Goal: Feedback & Contribution: Leave review/rating

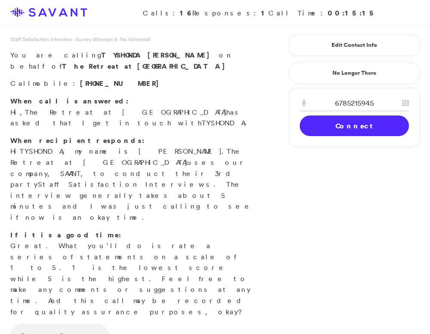
click at [376, 123] on link "Connect" at bounding box center [354, 126] width 109 height 21
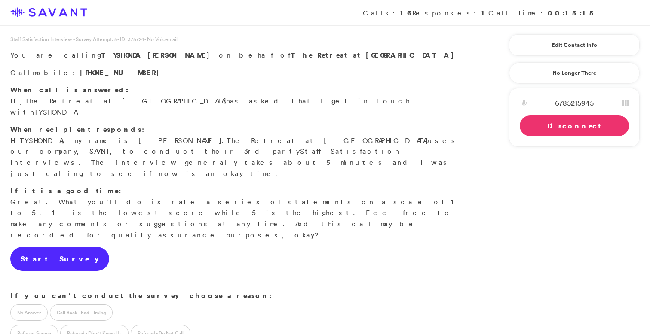
click at [45, 247] on link "Start Survey" at bounding box center [59, 259] width 99 height 24
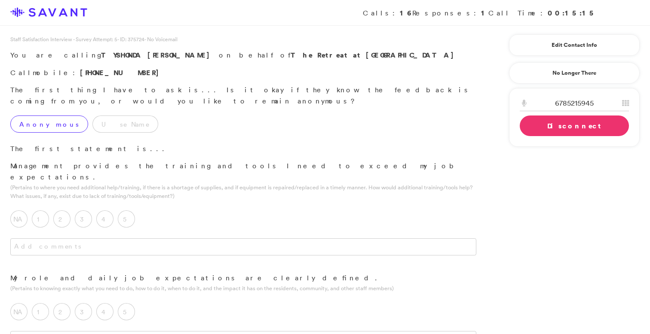
click at [38, 116] on label "Anonymous" at bounding box center [49, 124] width 78 height 17
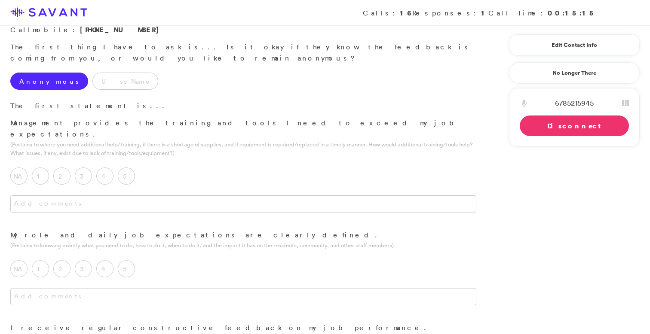
scroll to position [63, 0]
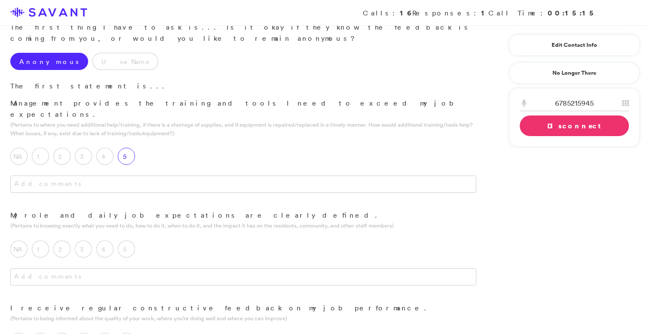
click at [130, 148] on label "5" at bounding box center [126, 156] width 17 height 17
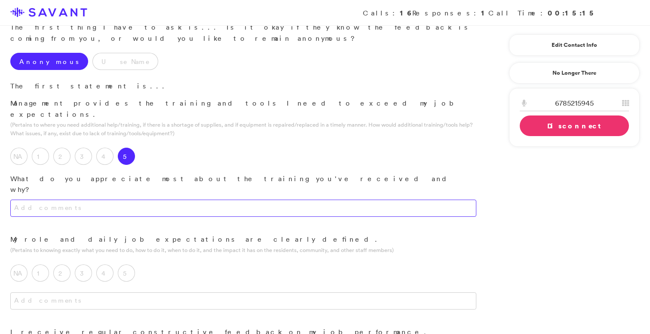
click at [161, 200] on textarea at bounding box center [243, 208] width 466 height 17
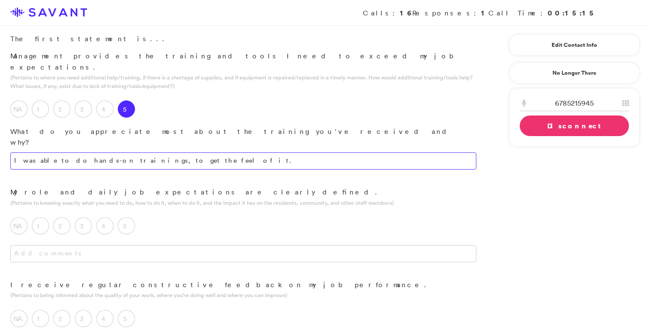
scroll to position [112, 0]
type textarea "I was able to do hands-on training to get the feel of it."
click at [169, 244] on textarea at bounding box center [243, 252] width 466 height 17
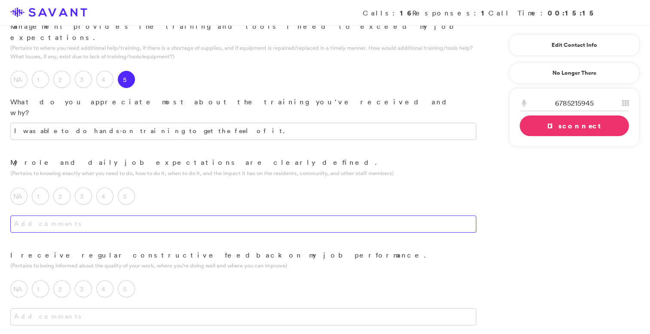
scroll to position [141, 0]
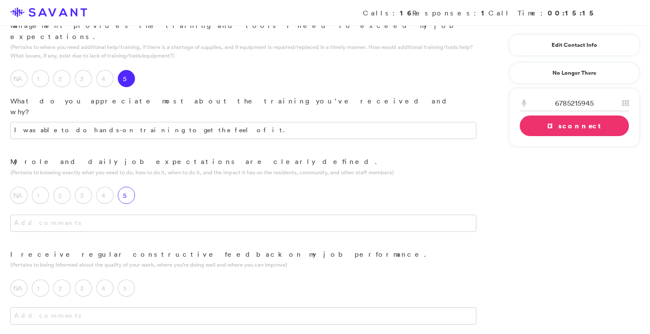
click at [126, 187] on label "5" at bounding box center [126, 195] width 17 height 17
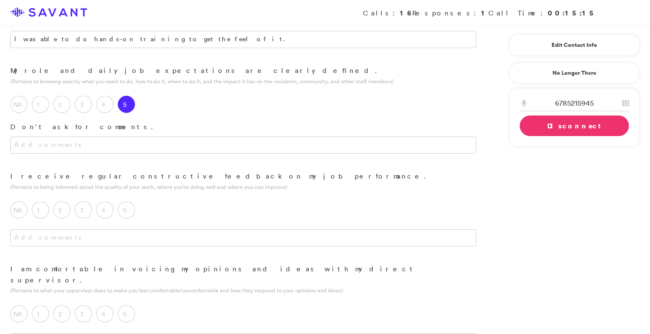
scroll to position [232, 0]
click at [132, 201] on div "5" at bounding box center [128, 211] width 21 height 21
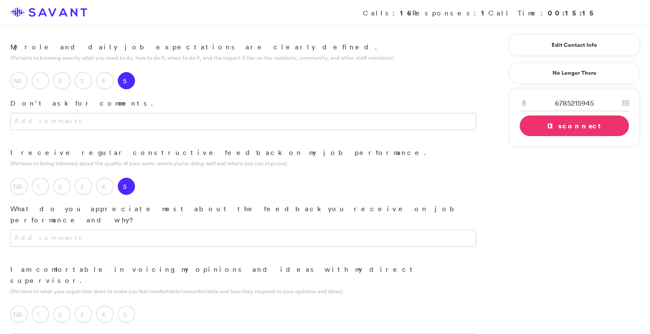
scroll to position [257, 0]
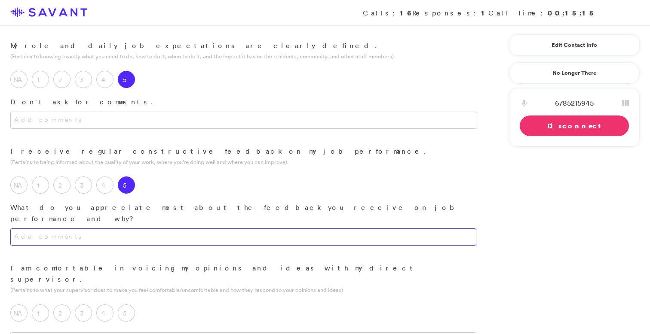
click at [155, 229] on textarea at bounding box center [243, 237] width 466 height 17
click at [48, 229] on textarea "It helps me and I get better." at bounding box center [243, 237] width 466 height 17
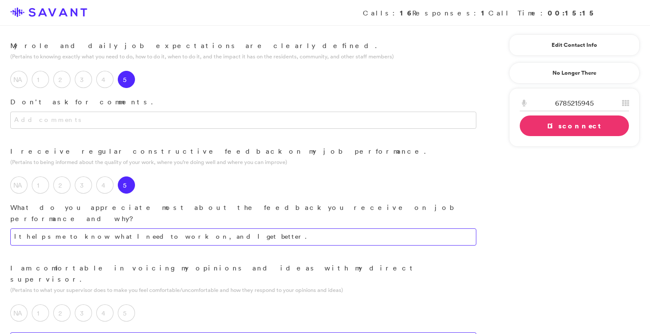
type textarea "It helps me to know what I need to work on, and I get better."
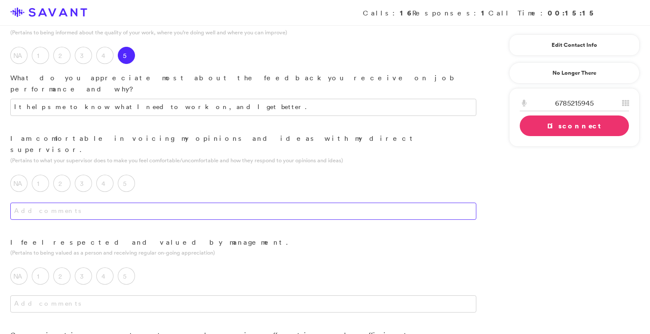
scroll to position [425, 0]
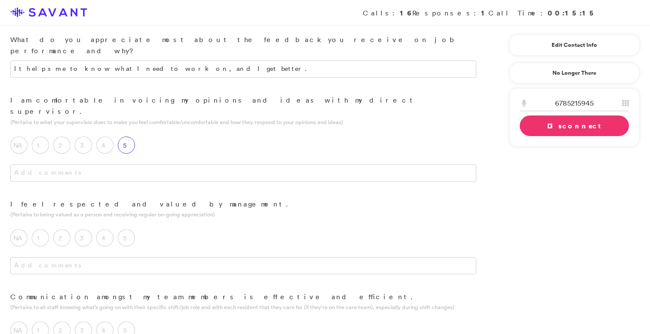
click at [127, 137] on label "5" at bounding box center [126, 145] width 17 height 17
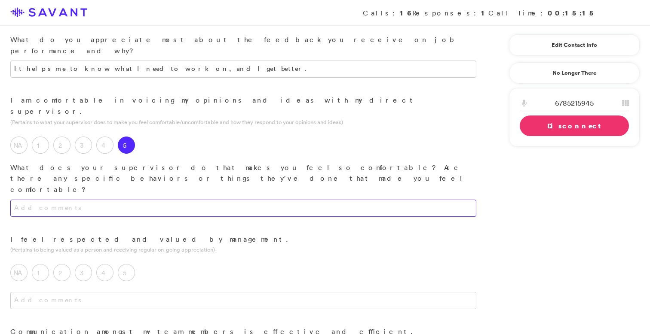
click at [134, 200] on textarea at bounding box center [243, 208] width 466 height 17
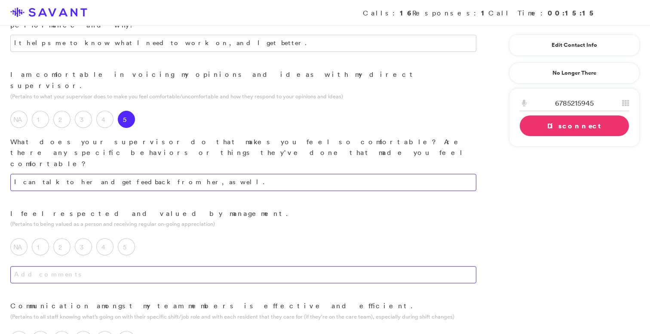
scroll to position [454, 0]
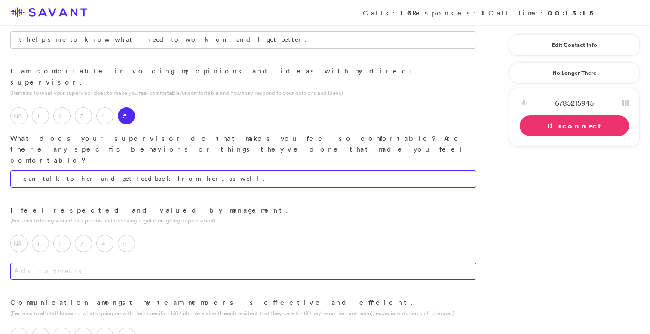
type textarea "I can talk to her and get feedback from her, as well."
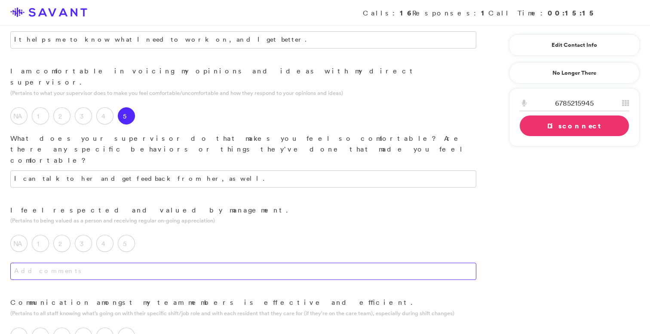
click at [131, 263] on div at bounding box center [243, 280] width 487 height 34
click at [147, 263] on textarea at bounding box center [243, 271] width 466 height 17
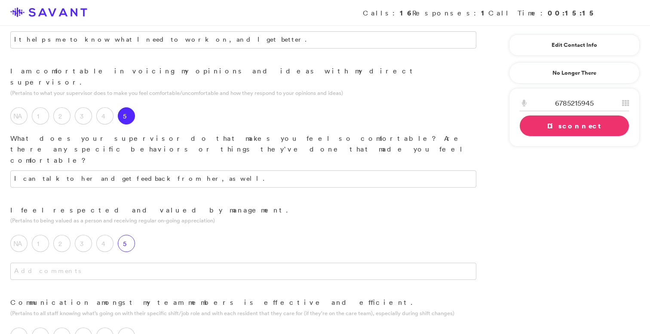
click at [125, 235] on label "5" at bounding box center [126, 243] width 17 height 17
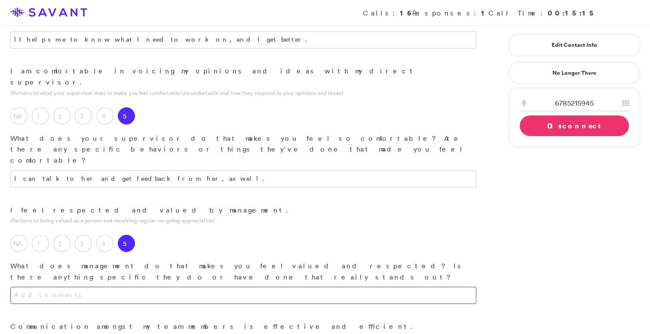
click at [132, 287] on textarea at bounding box center [243, 295] width 466 height 17
drag, startPoint x: 117, startPoint y: 215, endPoint x: 28, endPoint y: 214, distance: 89.0
click at [28, 287] on textarea "I have had past experiences" at bounding box center [243, 295] width 466 height 17
drag, startPoint x: 120, startPoint y: 219, endPoint x: 63, endPoint y: 222, distance: 56.8
click at [63, 287] on textarea "They respect you and contrary to" at bounding box center [243, 295] width 466 height 17
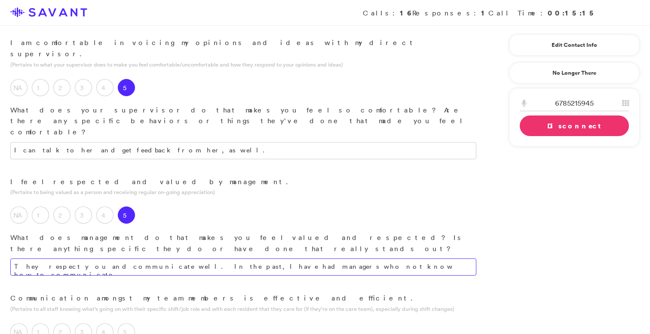
scroll to position [495, 0]
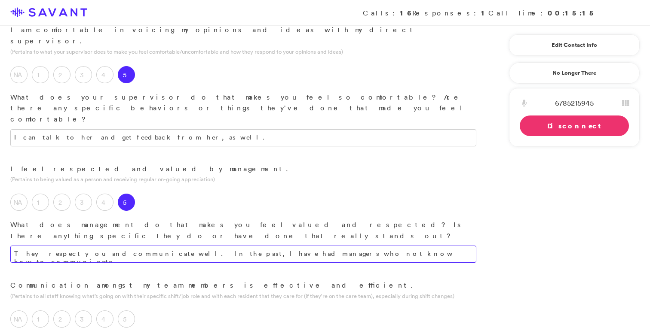
drag, startPoint x: 249, startPoint y: 176, endPoint x: 251, endPoint y: 184, distance: 7.6
click at [249, 246] on textarea "They respect you and communicate well. In the past, I have had managers who not…" at bounding box center [243, 254] width 466 height 17
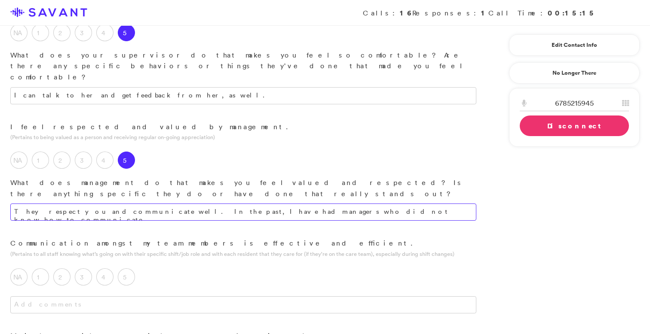
scroll to position [549, 0]
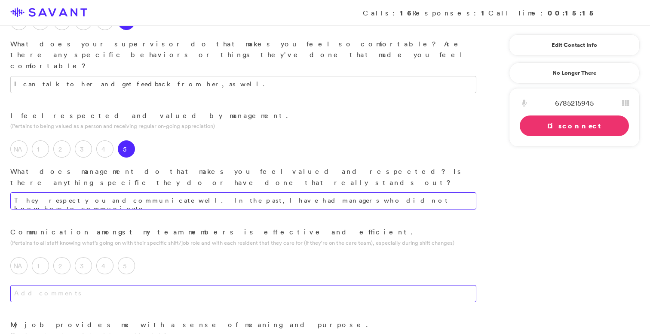
type textarea "They respect you and communicate well. In the past, I have had managers who did…"
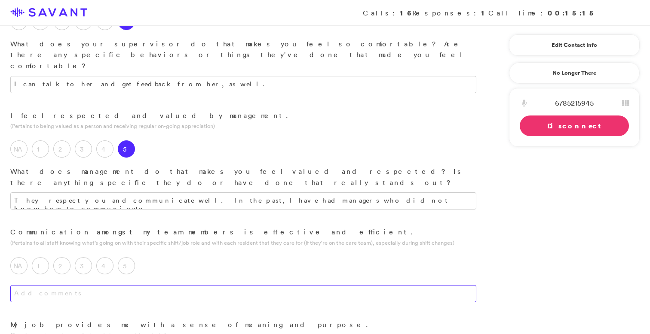
click at [231, 285] on textarea at bounding box center [243, 293] width 466 height 17
type textarea "Commu"
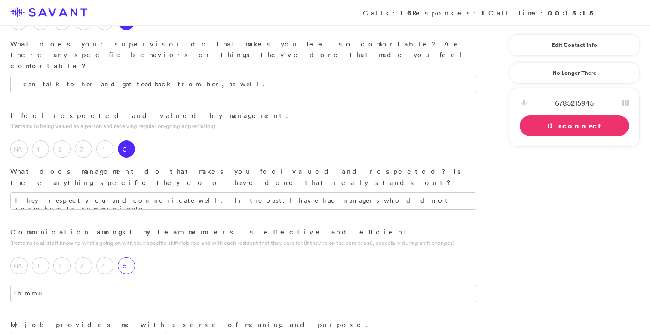
click at [136, 258] on div "5" at bounding box center [128, 268] width 21 height 21
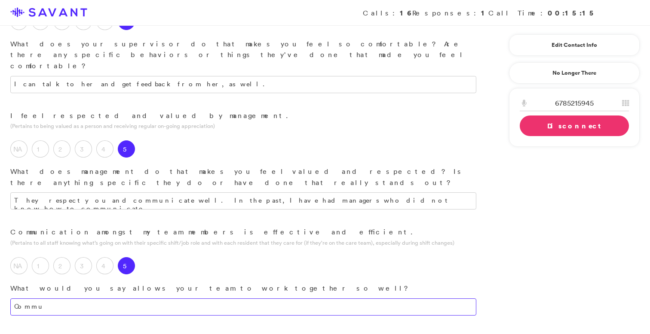
drag, startPoint x: 97, startPoint y: 233, endPoint x: 0, endPoint y: 222, distance: 97.4
click at [0, 299] on div "Commu" at bounding box center [243, 316] width 487 height 34
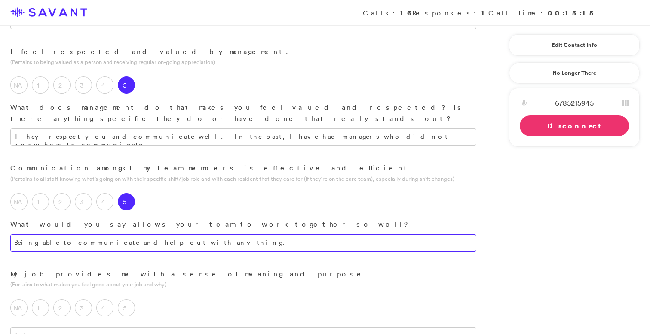
scroll to position [616, 0]
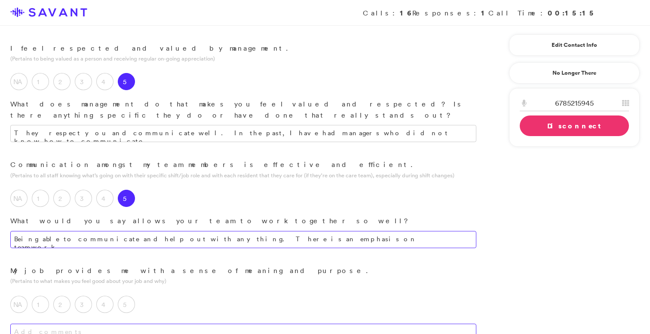
type textarea "Being able to communicate and help out with anything. There is an emphasis on t…"
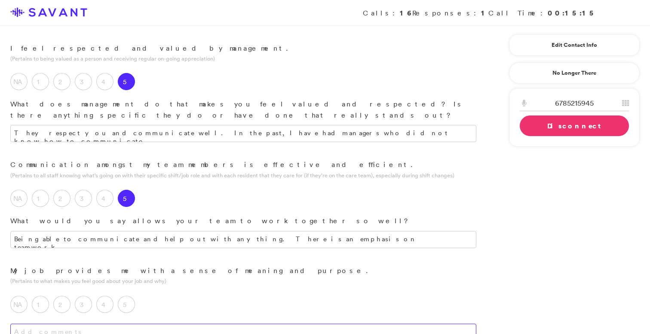
click at [187, 324] on textarea at bounding box center [243, 332] width 466 height 17
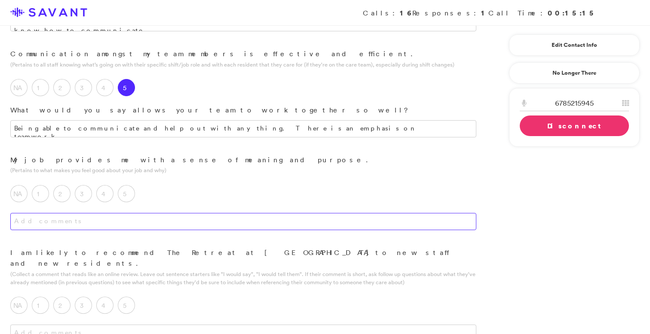
scroll to position [723, 0]
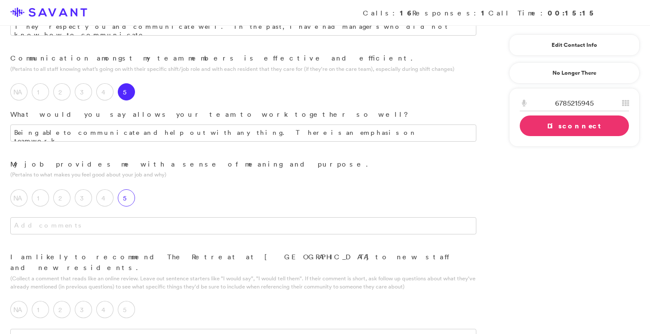
click at [130, 190] on label "5" at bounding box center [126, 198] width 17 height 17
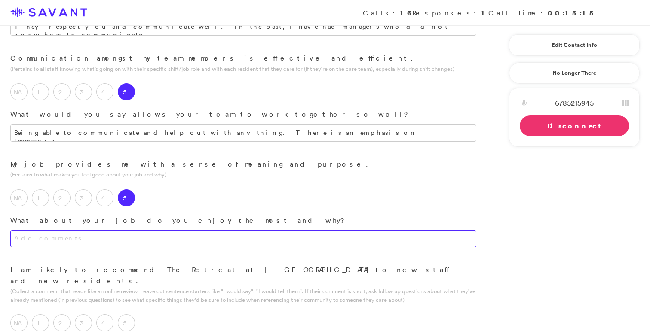
click at [159, 230] on textarea at bounding box center [243, 238] width 466 height 17
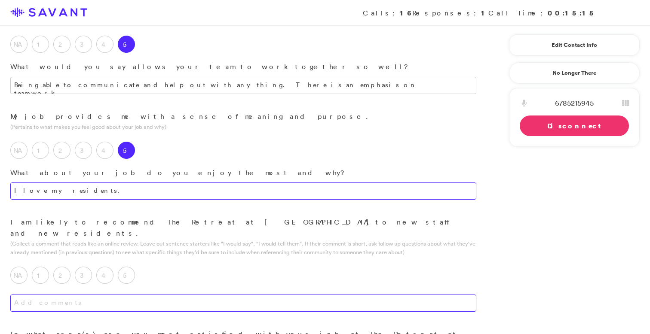
scroll to position [770, 0]
type textarea "I love my residents."
click at [160, 295] on textarea at bounding box center [243, 303] width 466 height 17
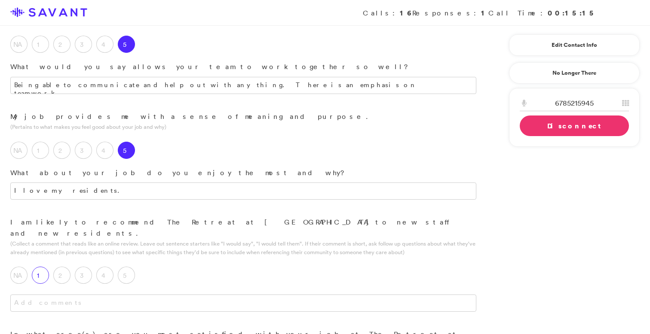
click at [43, 267] on label "1" at bounding box center [40, 275] width 17 height 17
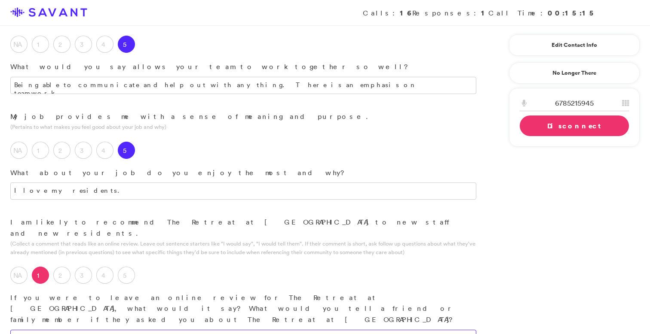
click at [74, 330] on textarea at bounding box center [243, 338] width 466 height 17
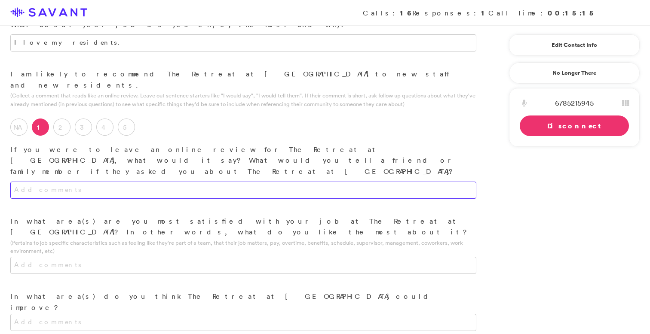
scroll to position [920, 0]
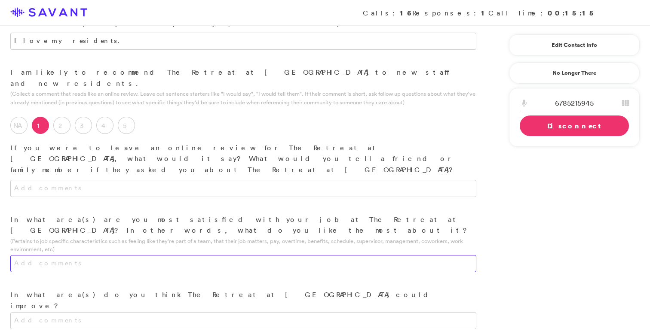
click at [228, 255] on textarea at bounding box center [243, 263] width 466 height 17
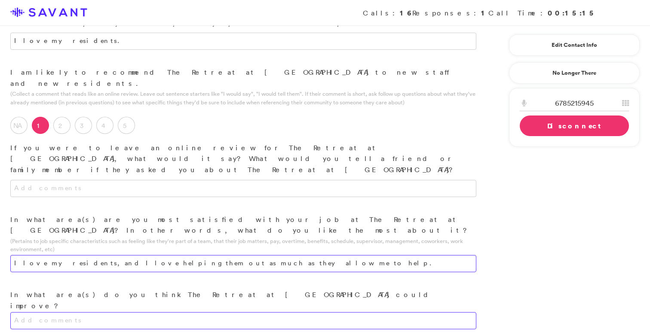
type textarea "I love my residents, and I love helping them out as much as they allow me to he…"
click at [99, 313] on textarea at bounding box center [243, 321] width 466 height 17
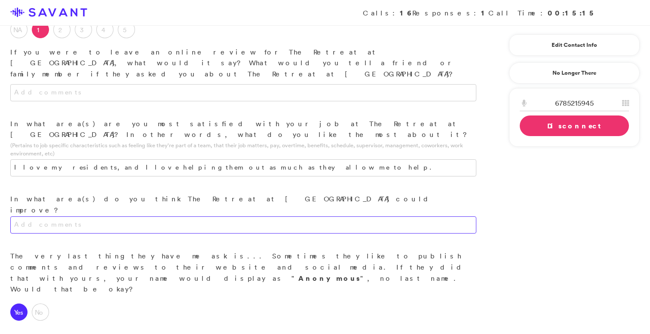
scroll to position [1018, 0]
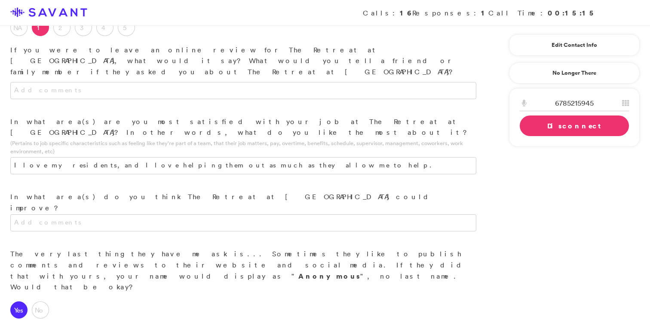
click at [429, 126] on link "Disconnect" at bounding box center [574, 126] width 109 height 21
